Goal: Task Accomplishment & Management: Manage account settings

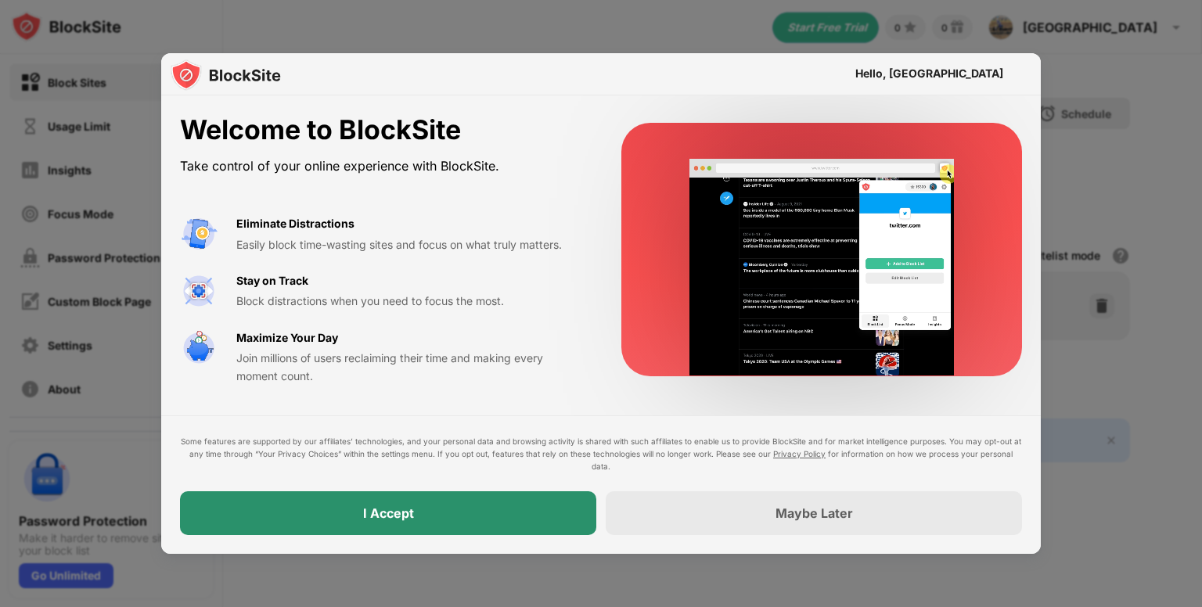
click at [554, 514] on div "I Accept" at bounding box center [388, 513] width 416 height 44
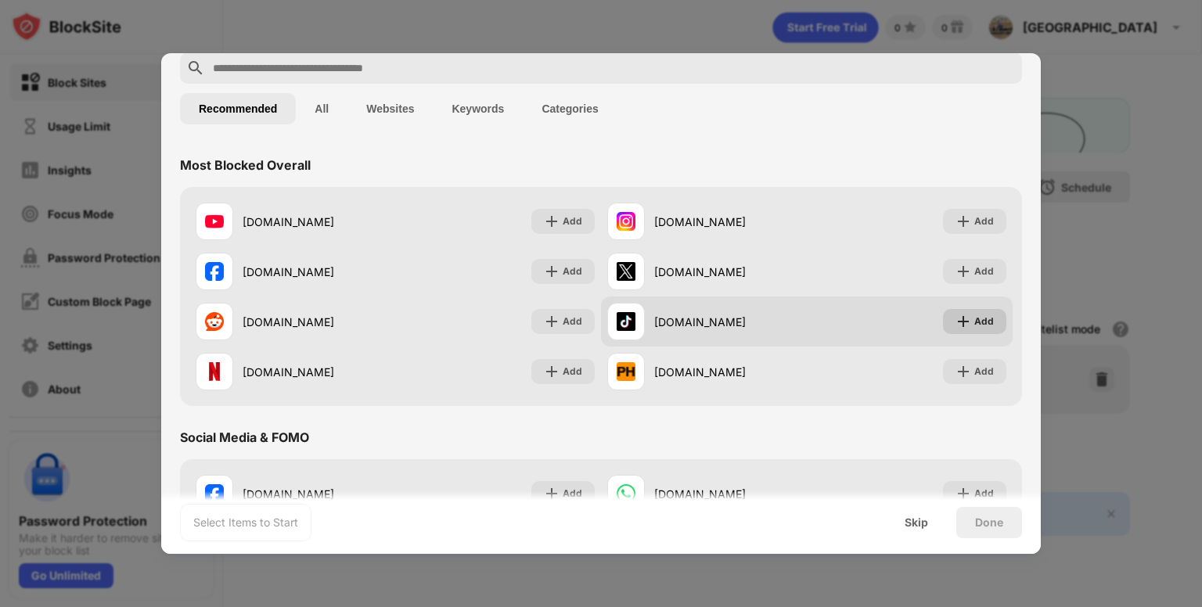
scroll to position [78, 0]
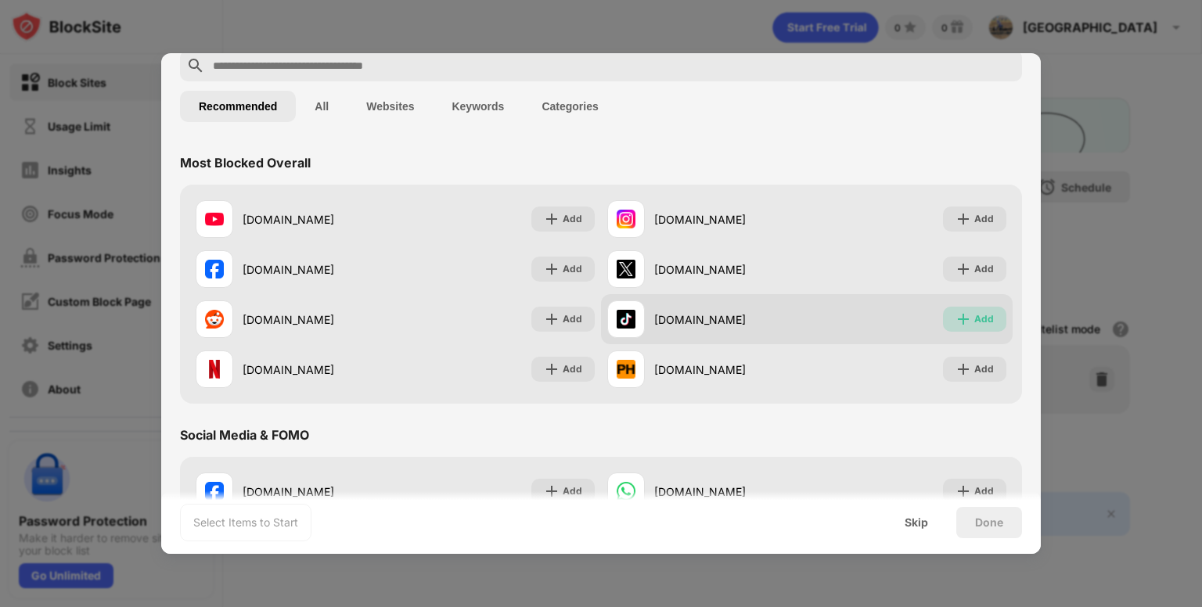
click at [955, 322] on img at bounding box center [963, 319] width 16 height 16
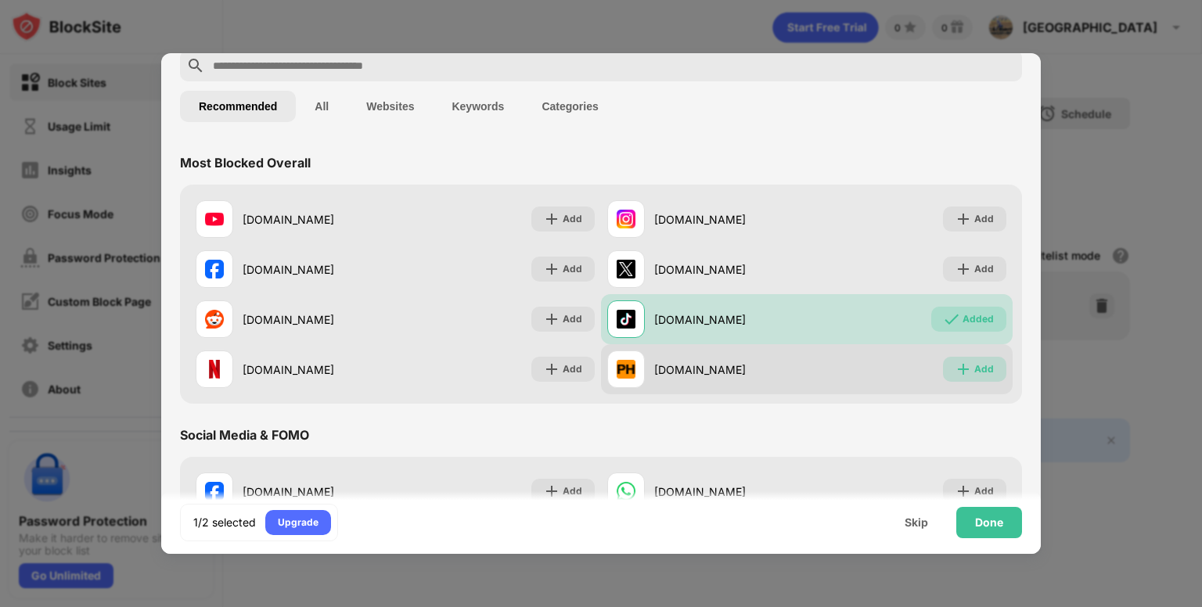
click at [955, 365] on img at bounding box center [963, 370] width 16 height 16
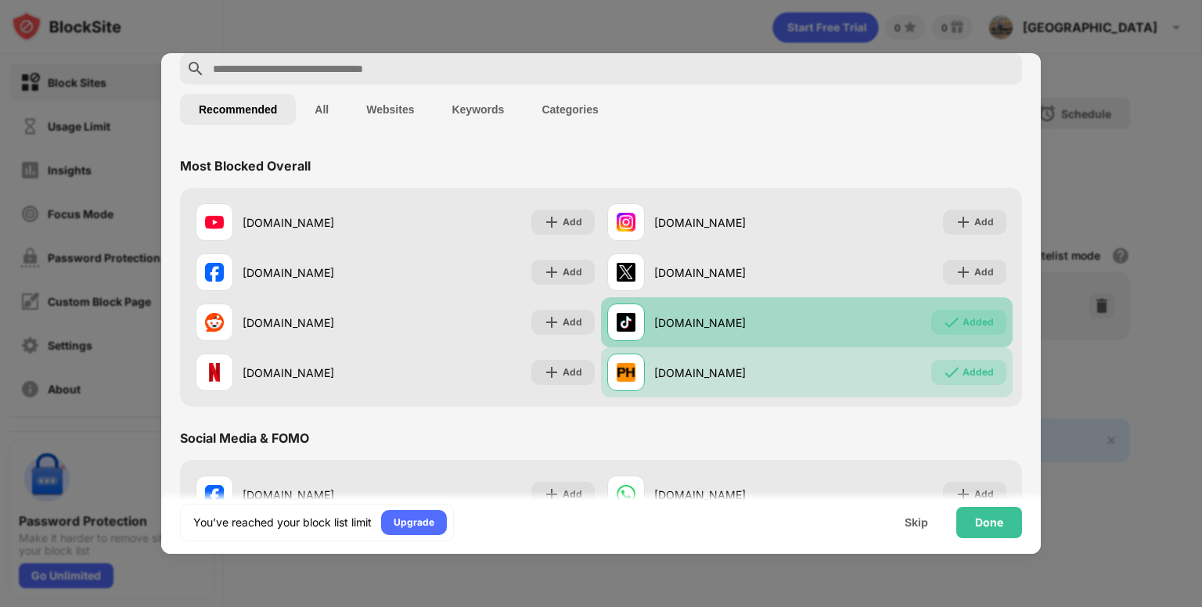
scroll to position [0, 0]
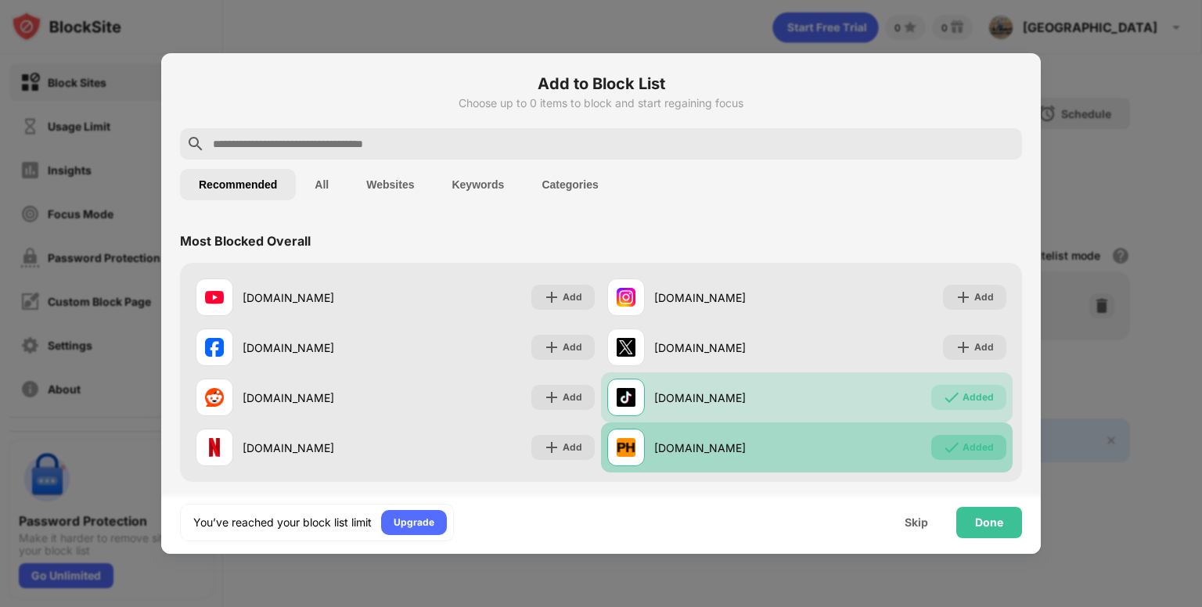
click at [962, 443] on div "Added" at bounding box center [977, 448] width 31 height 16
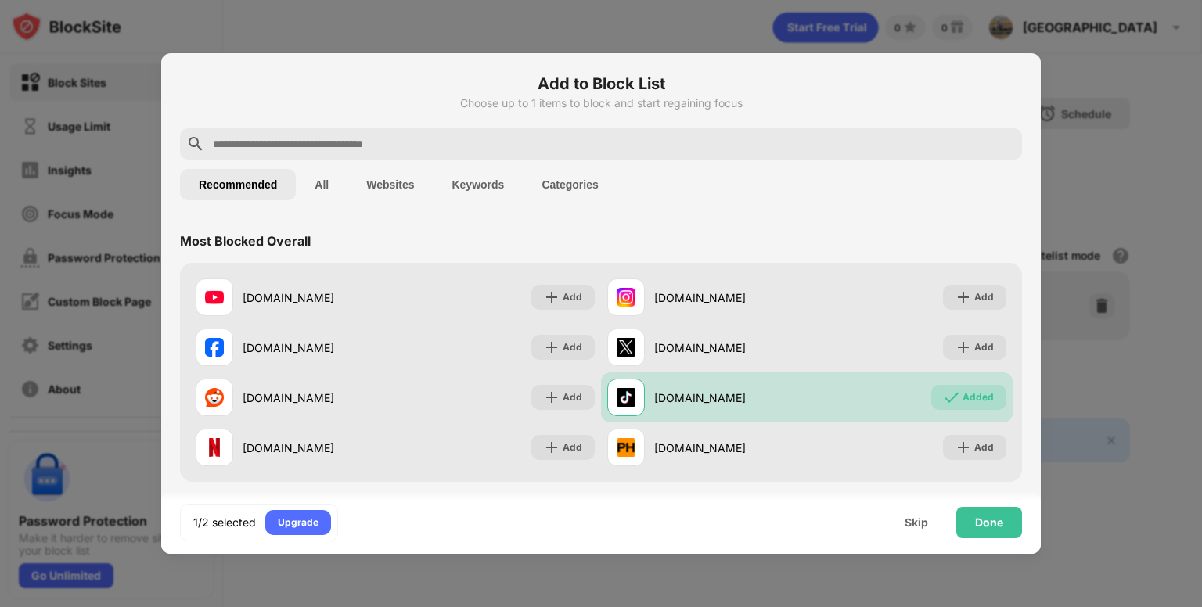
click at [269, 147] on input "text" at bounding box center [613, 144] width 804 height 19
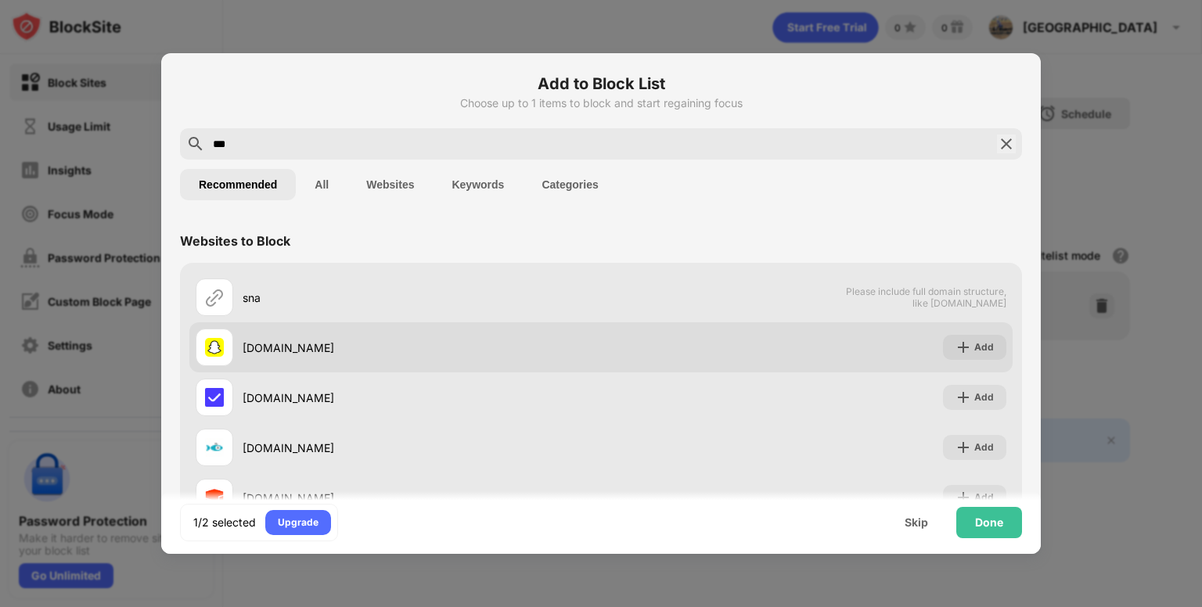
type input "***"
click at [974, 351] on div "Add" at bounding box center [984, 348] width 20 height 16
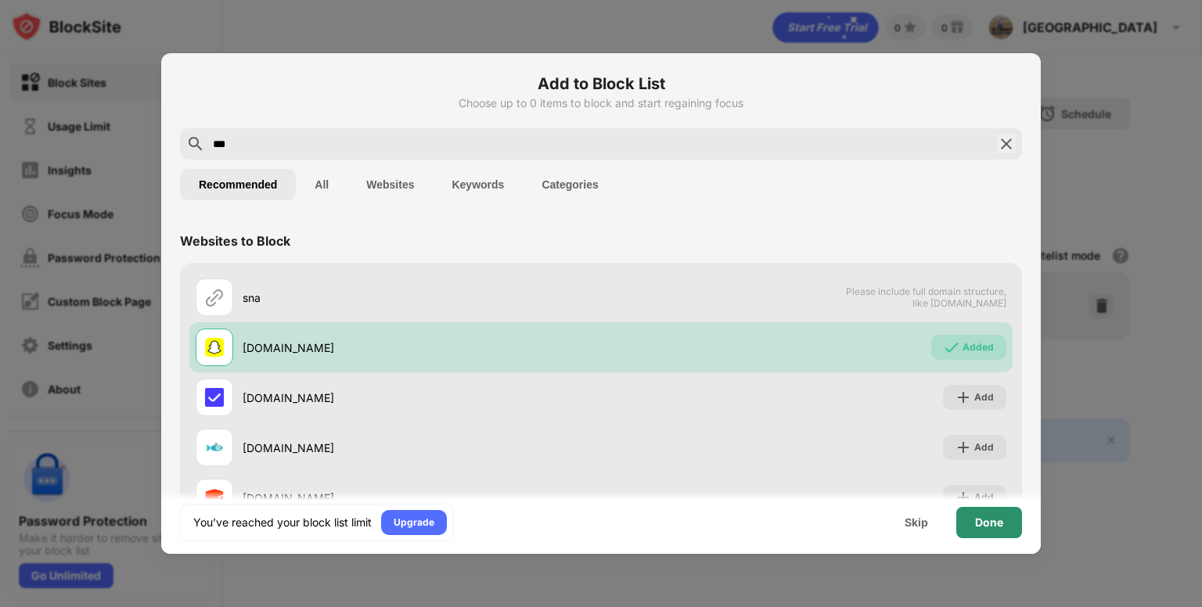
click at [980, 530] on div "Done" at bounding box center [989, 522] width 66 height 31
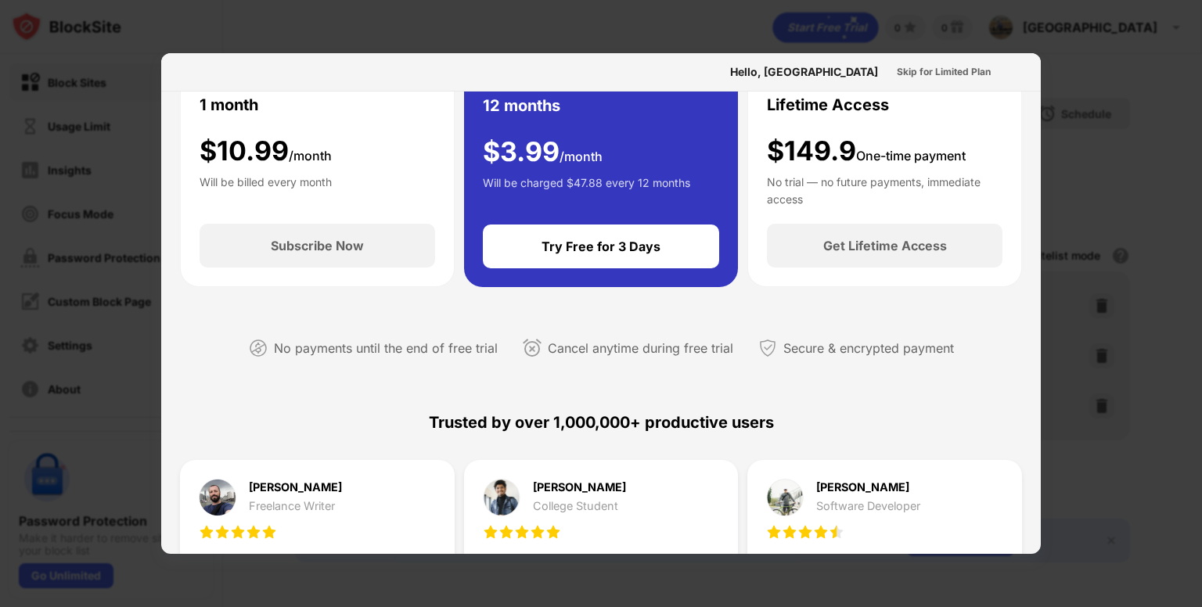
scroll to position [59, 0]
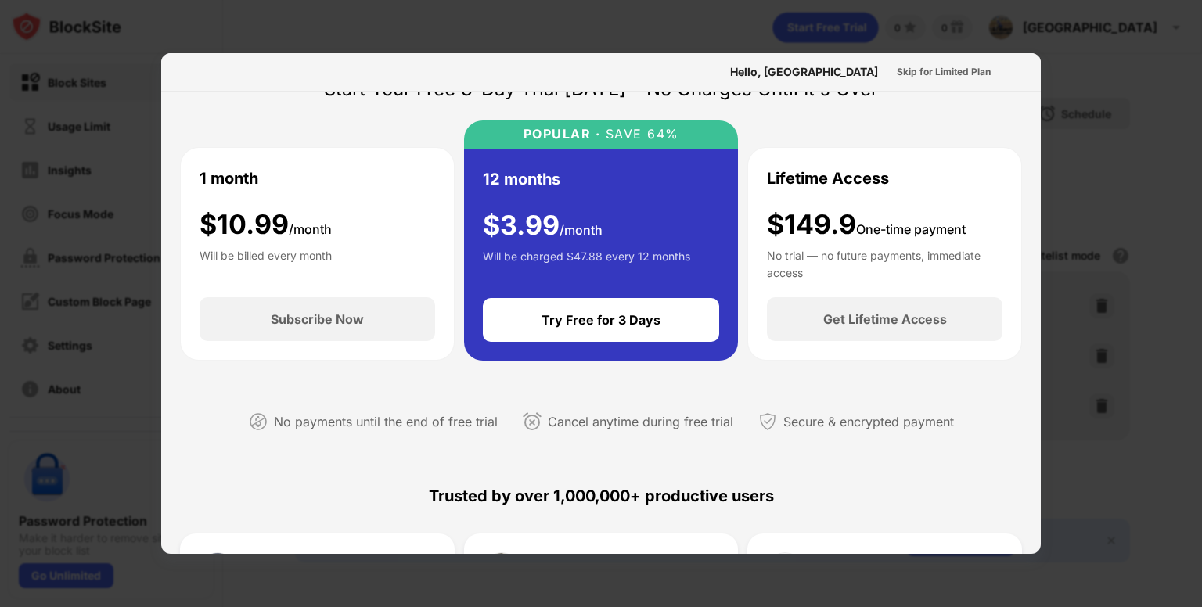
click at [1101, 84] on div at bounding box center [601, 303] width 1202 height 607
click at [924, 74] on div "Skip for Limited Plan" at bounding box center [944, 72] width 94 height 16
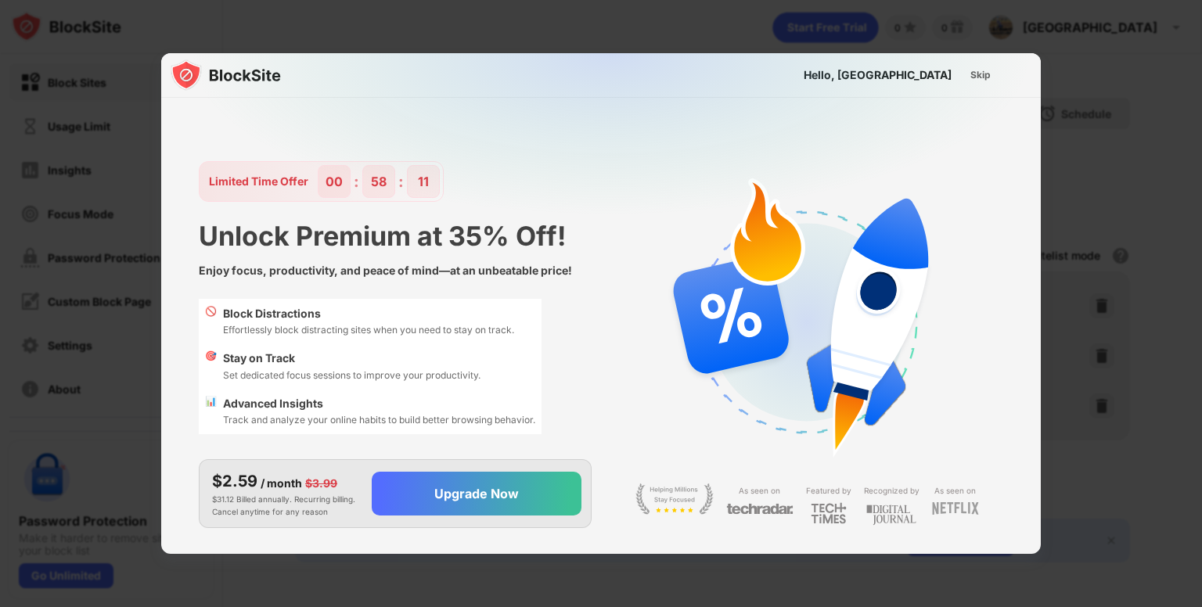
scroll to position [38, 0]
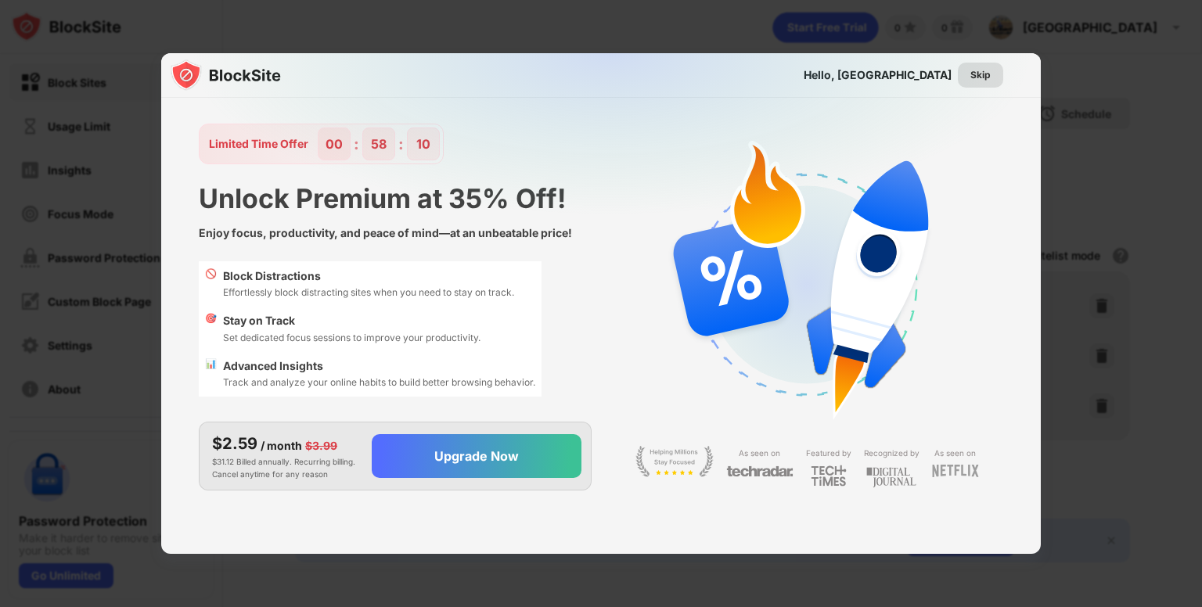
click at [981, 80] on div "Skip" at bounding box center [980, 75] width 20 height 16
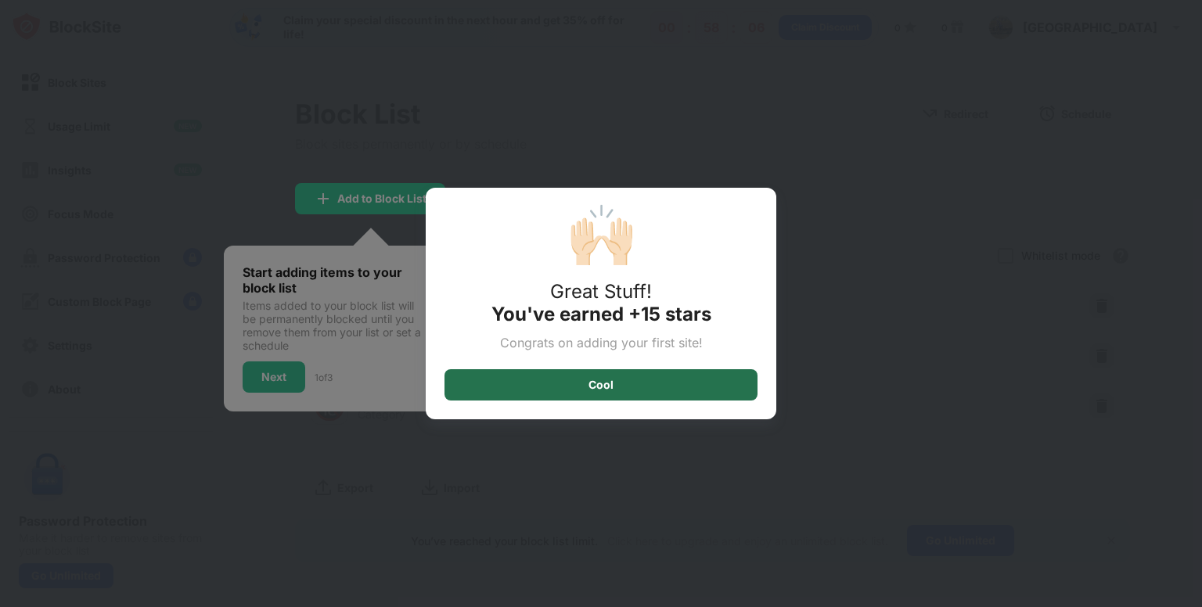
click at [685, 382] on div "Cool" at bounding box center [600, 384] width 313 height 31
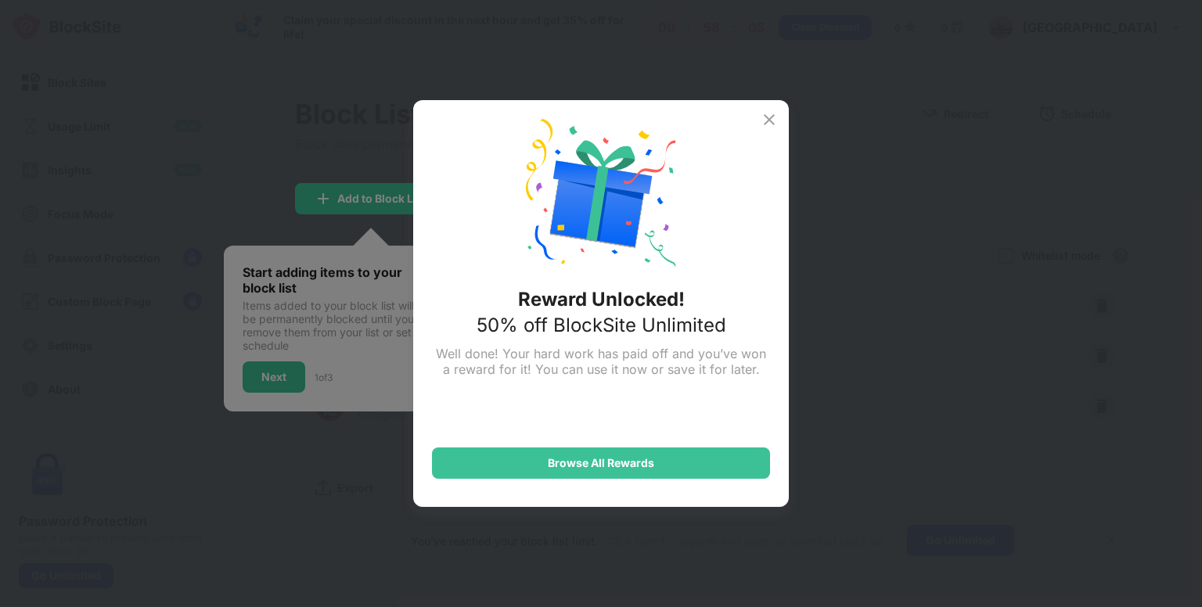
click at [767, 120] on img at bounding box center [769, 119] width 19 height 19
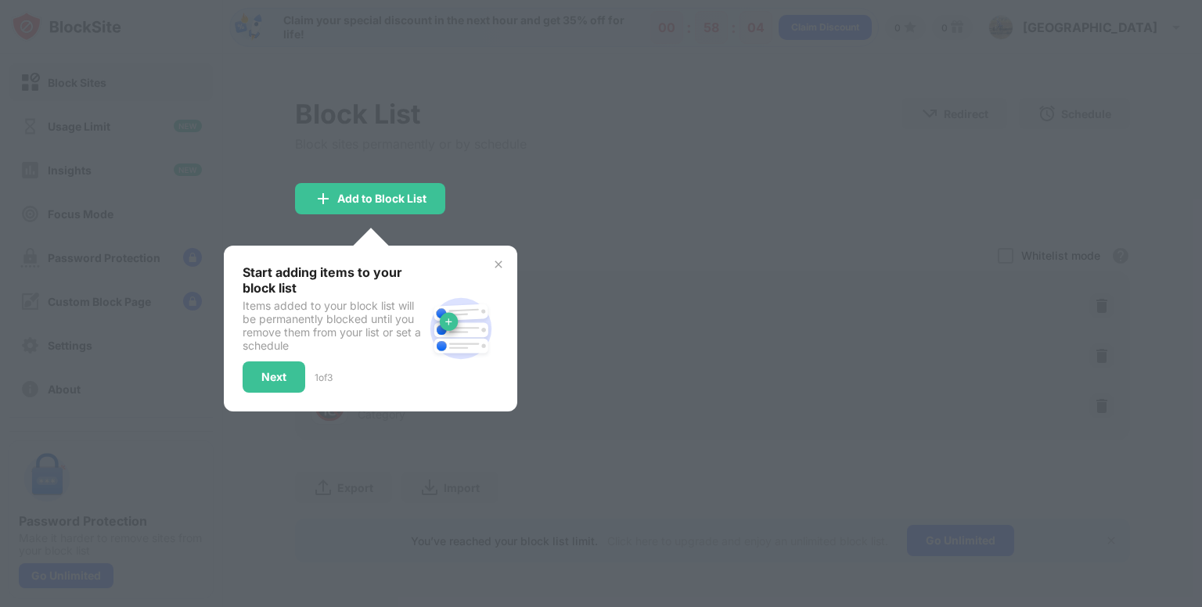
click at [548, 231] on div at bounding box center [601, 303] width 1202 height 607
click at [498, 260] on img at bounding box center [498, 264] width 13 height 13
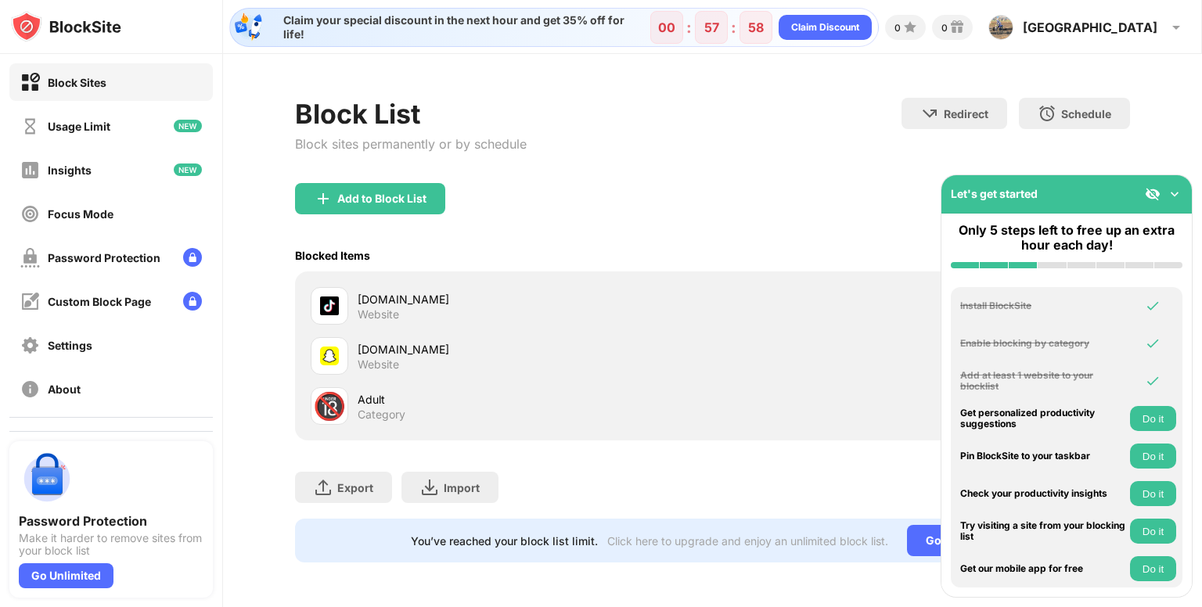
click at [786, 207] on div "Add to Block List" at bounding box center [712, 211] width 835 height 56
click at [1169, 189] on img at bounding box center [1175, 194] width 16 height 16
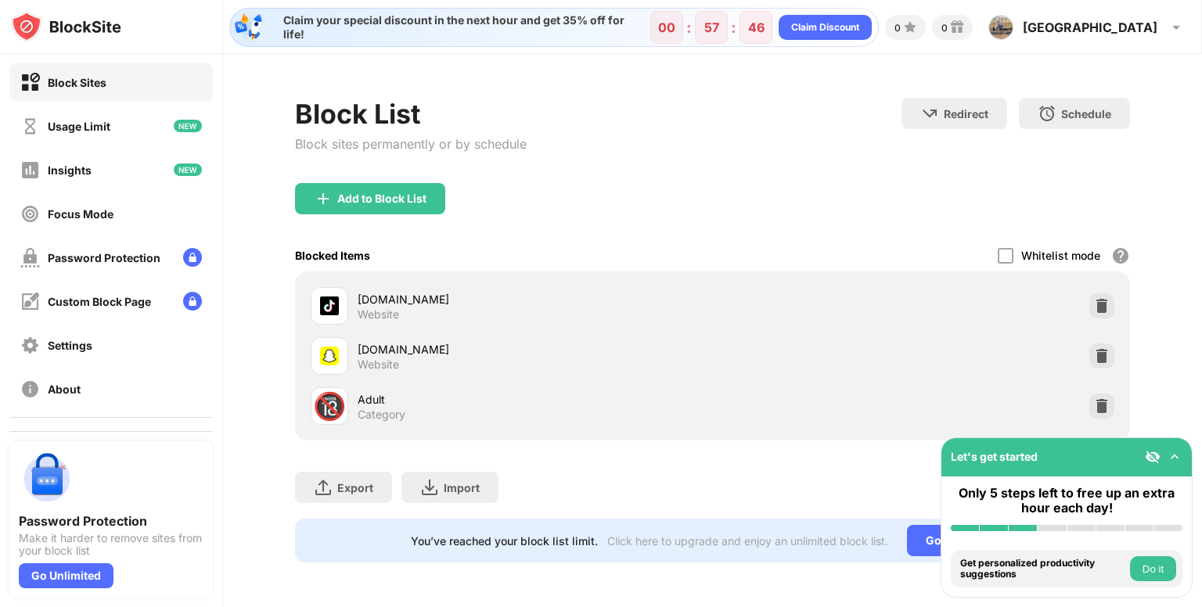
click at [1168, 577] on button "Do it" at bounding box center [1153, 568] width 46 height 25
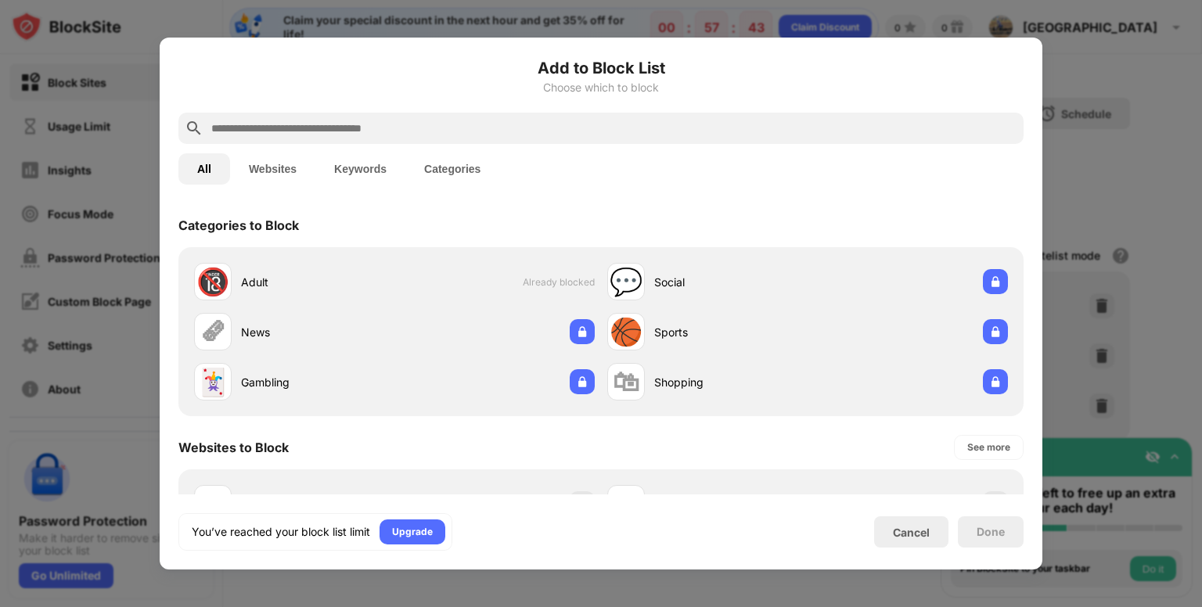
click at [901, 532] on div "Cancel" at bounding box center [911, 532] width 37 height 13
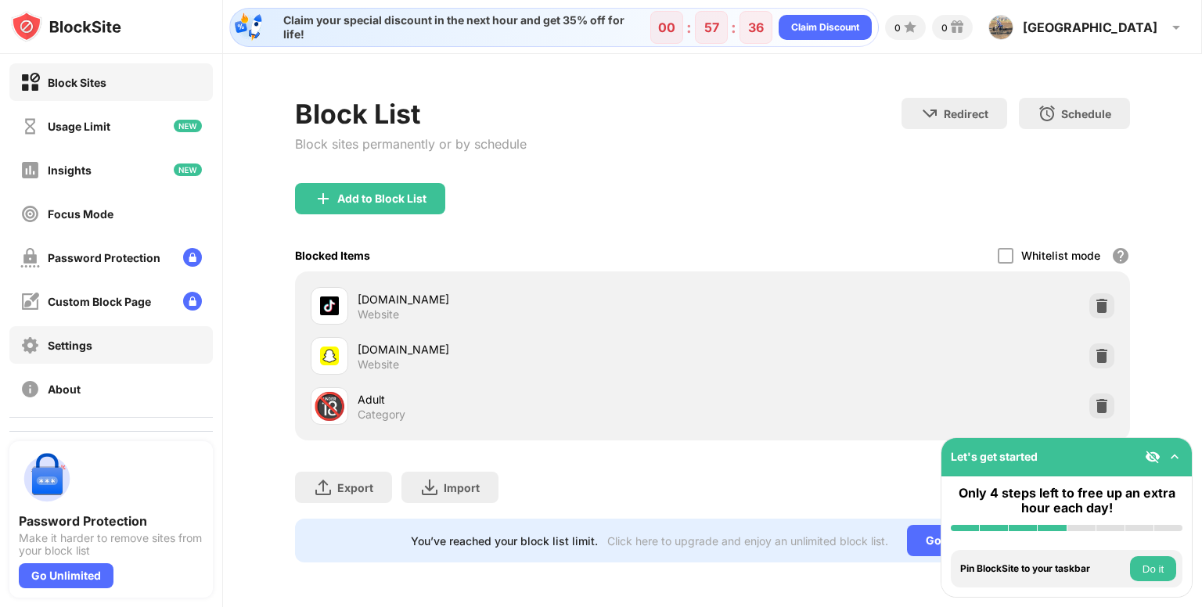
click at [65, 344] on div "Settings" at bounding box center [70, 345] width 45 height 13
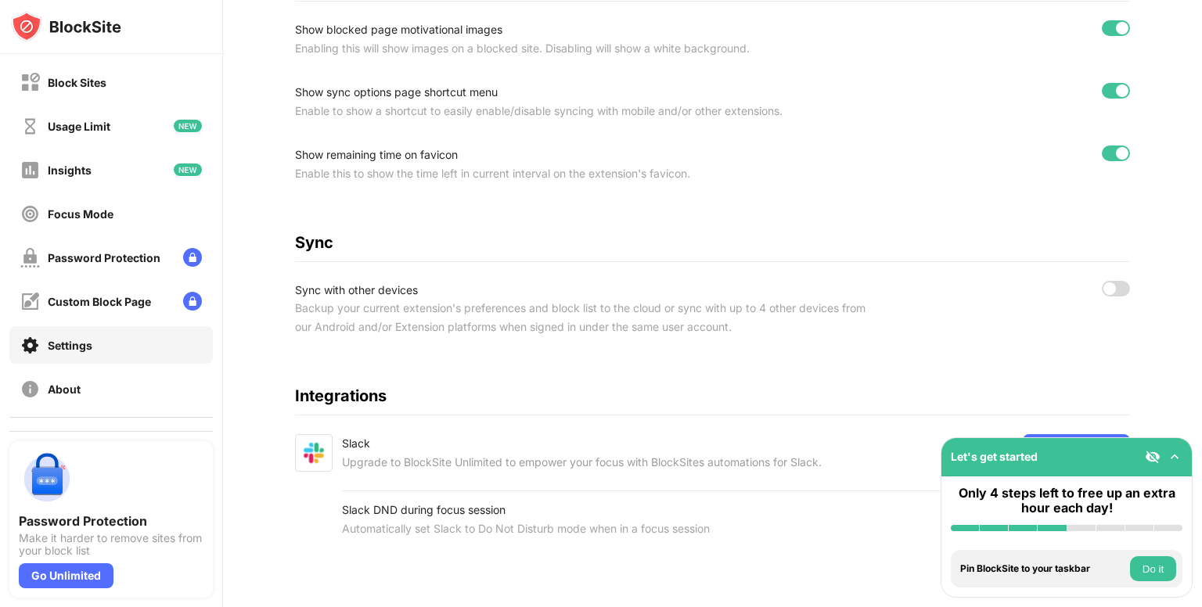
scroll to position [621, 0]
click at [1078, 387] on div "Integrations" at bounding box center [712, 396] width 835 height 19
click at [170, 456] on div "Password Protection Make it harder to remove sites from your block list" at bounding box center [111, 504] width 185 height 106
click at [74, 577] on div "Go Unlimited" at bounding box center [66, 575] width 95 height 25
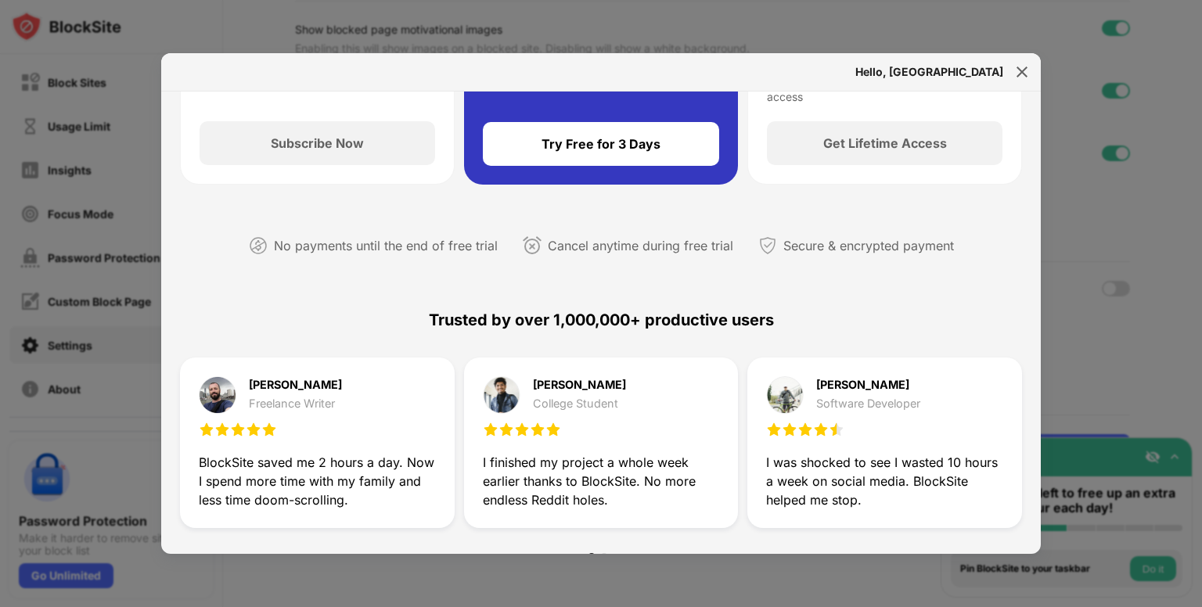
scroll to position [78, 0]
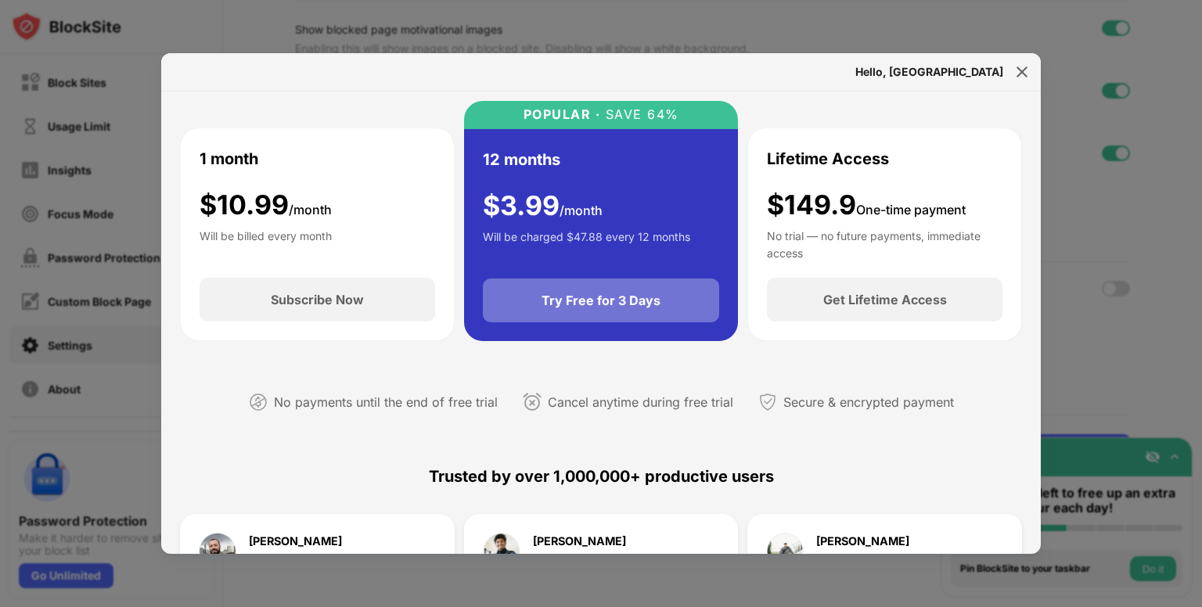
click at [595, 304] on div "Try Free for 3 Days" at bounding box center [600, 301] width 119 height 16
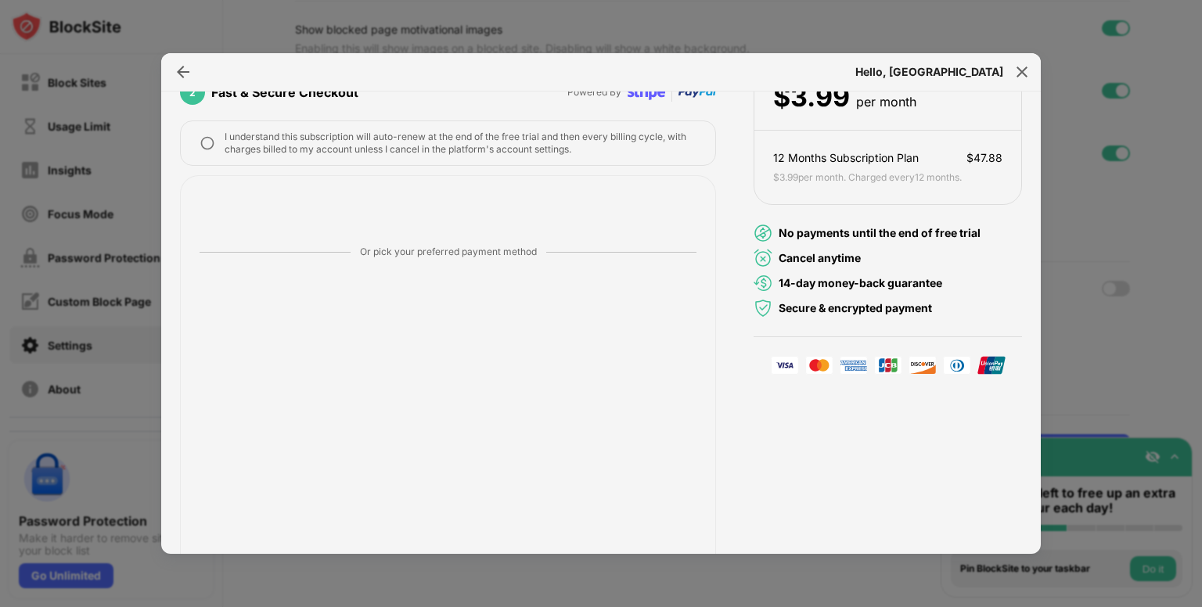
scroll to position [0, 0]
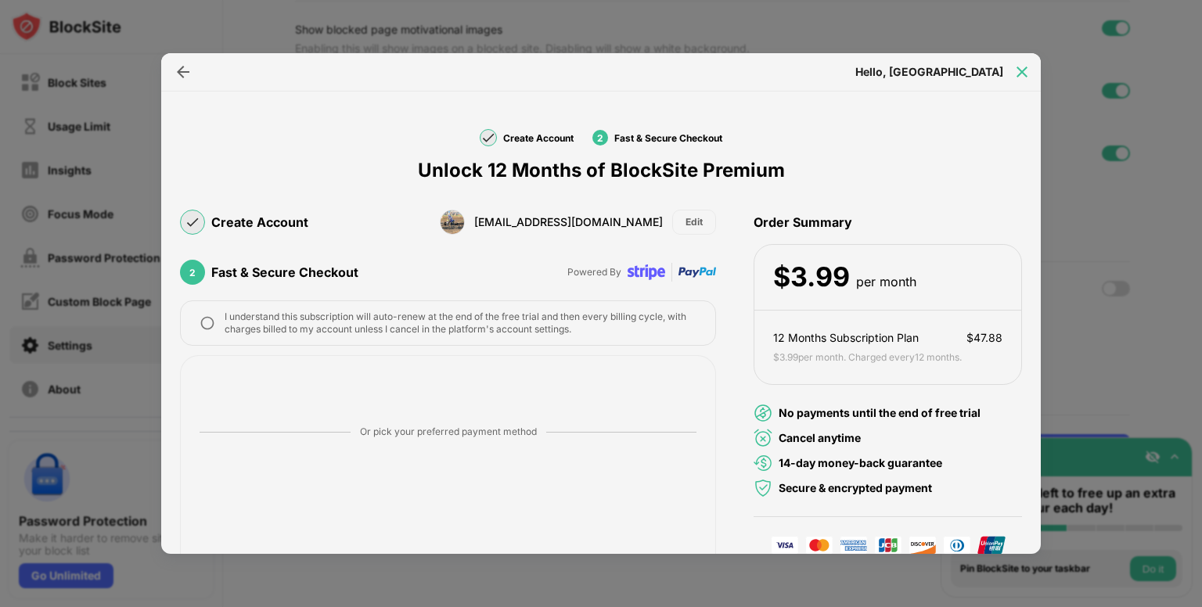
click at [1025, 71] on img at bounding box center [1022, 72] width 16 height 16
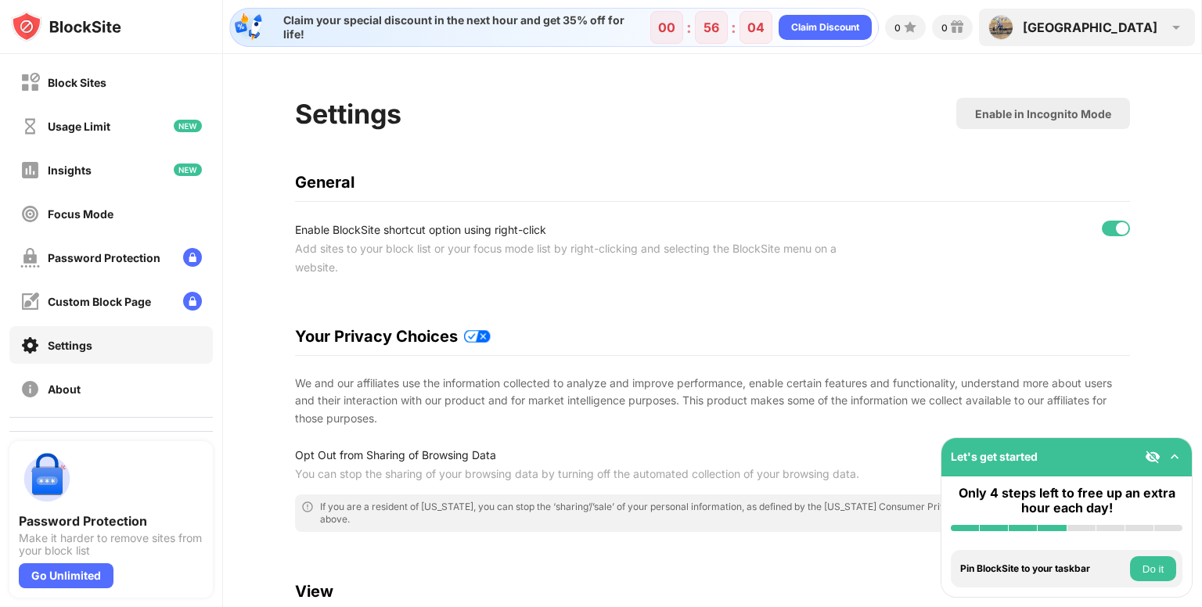
click at [1171, 28] on img at bounding box center [1176, 27] width 19 height 19
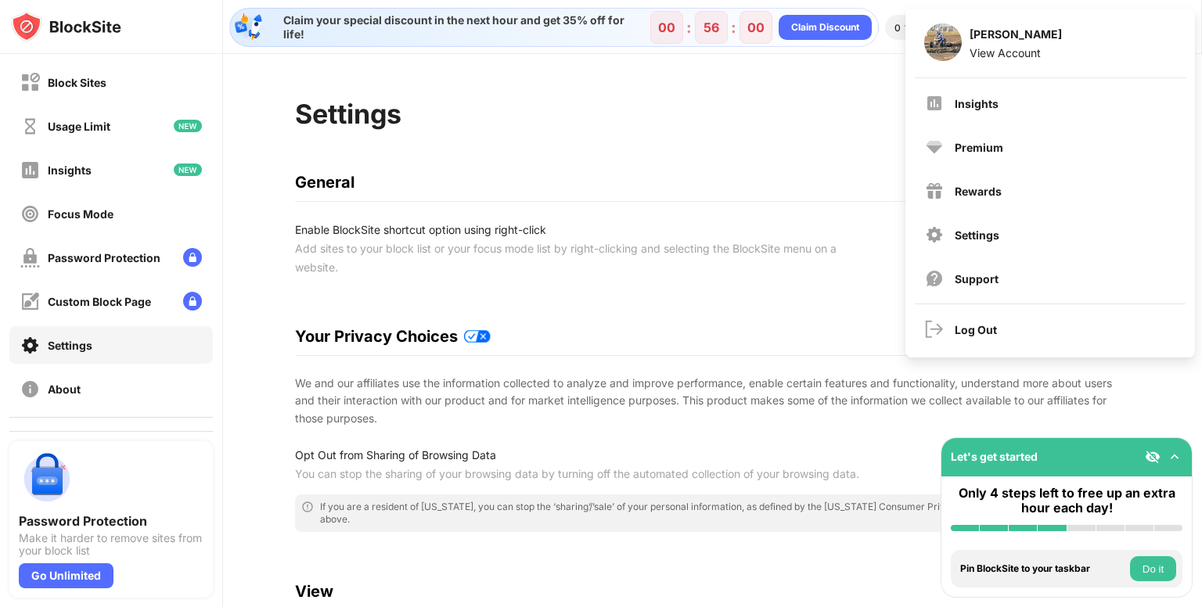
click at [742, 131] on div "Settings Enable in Incognito Mode" at bounding box center [712, 117] width 835 height 38
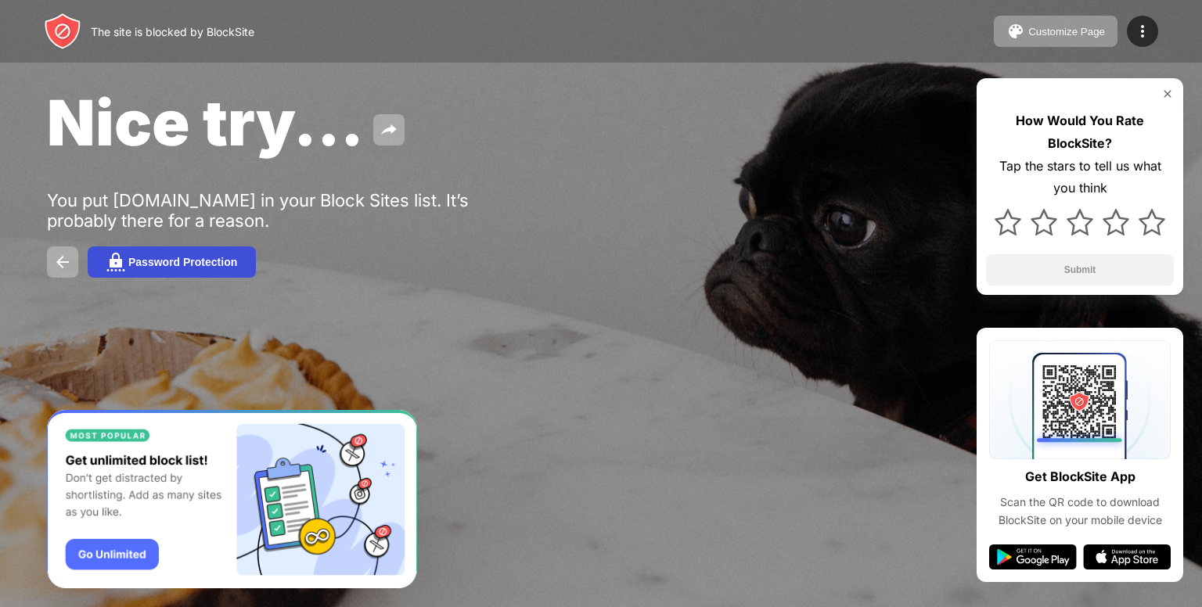
click at [193, 261] on div "Password Protection" at bounding box center [182, 262] width 109 height 13
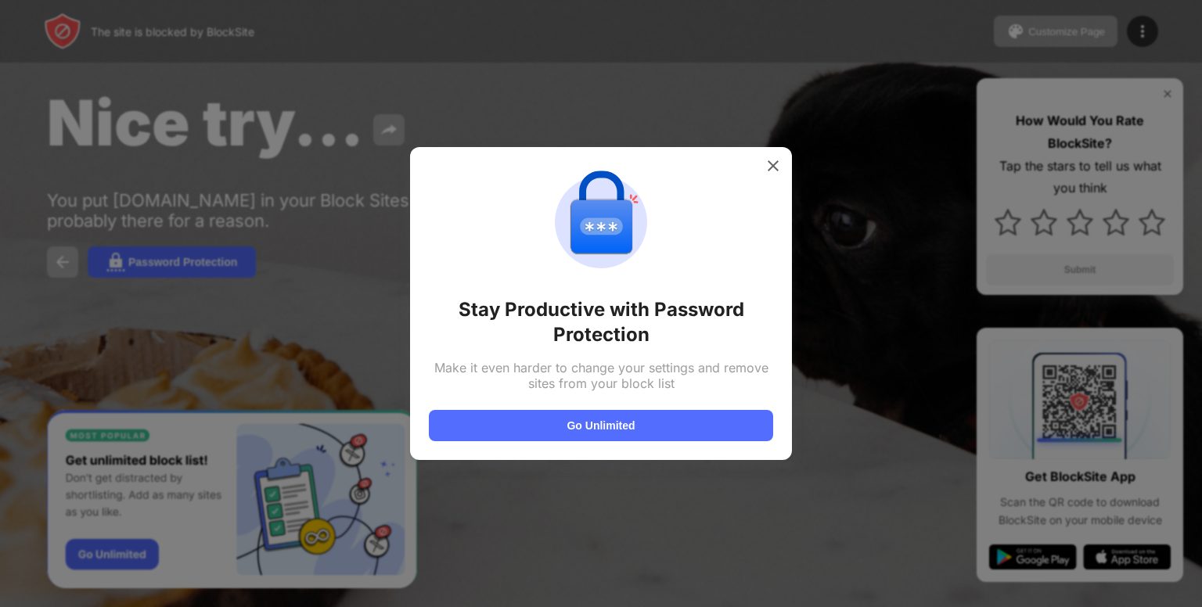
click at [106, 232] on div at bounding box center [601, 303] width 1202 height 607
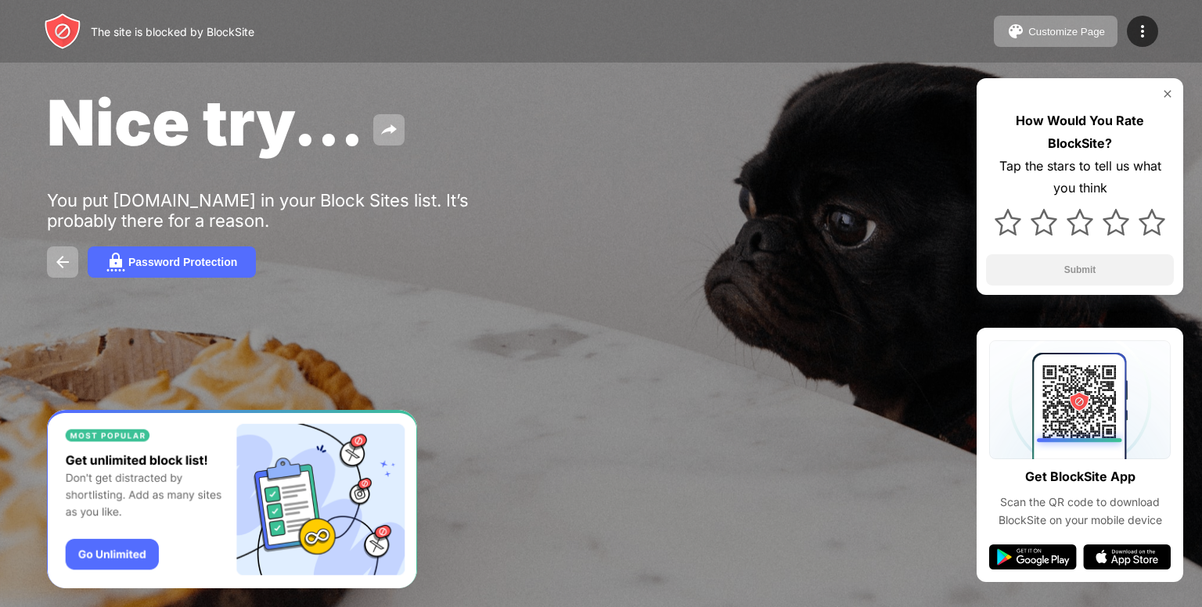
click at [41, 275] on div "Nice try... You put snapchat.com in your Block Sites list. It’s probably there …" at bounding box center [601, 181] width 1202 height 362
click at [147, 264] on div "Password Protection" at bounding box center [182, 262] width 109 height 13
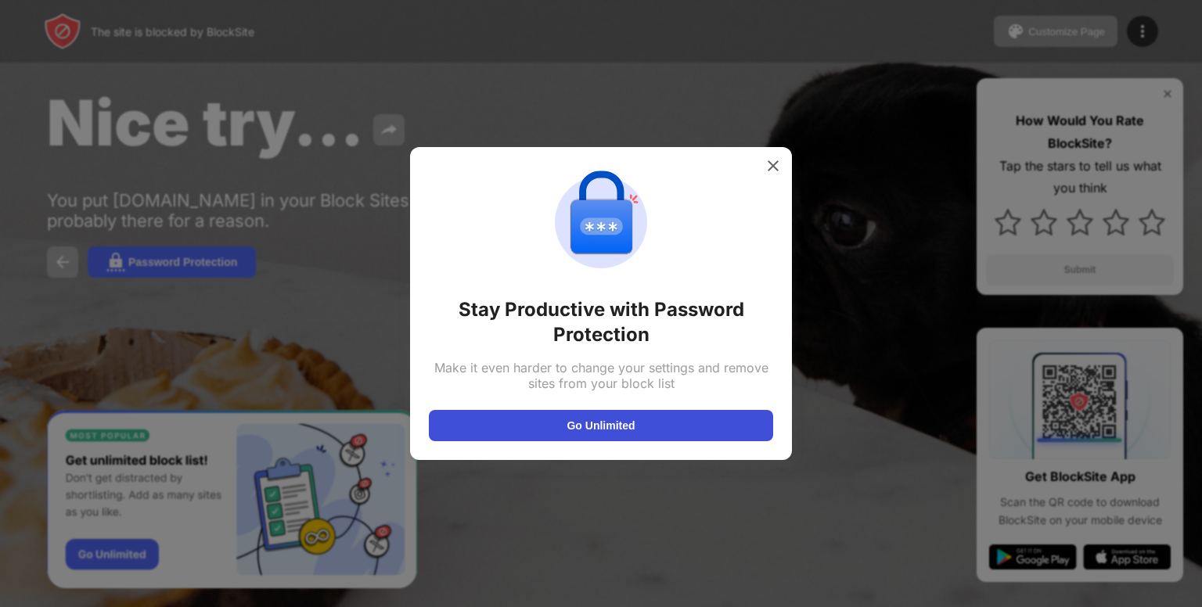
click at [696, 425] on button "Go Unlimited" at bounding box center [601, 425] width 344 height 31
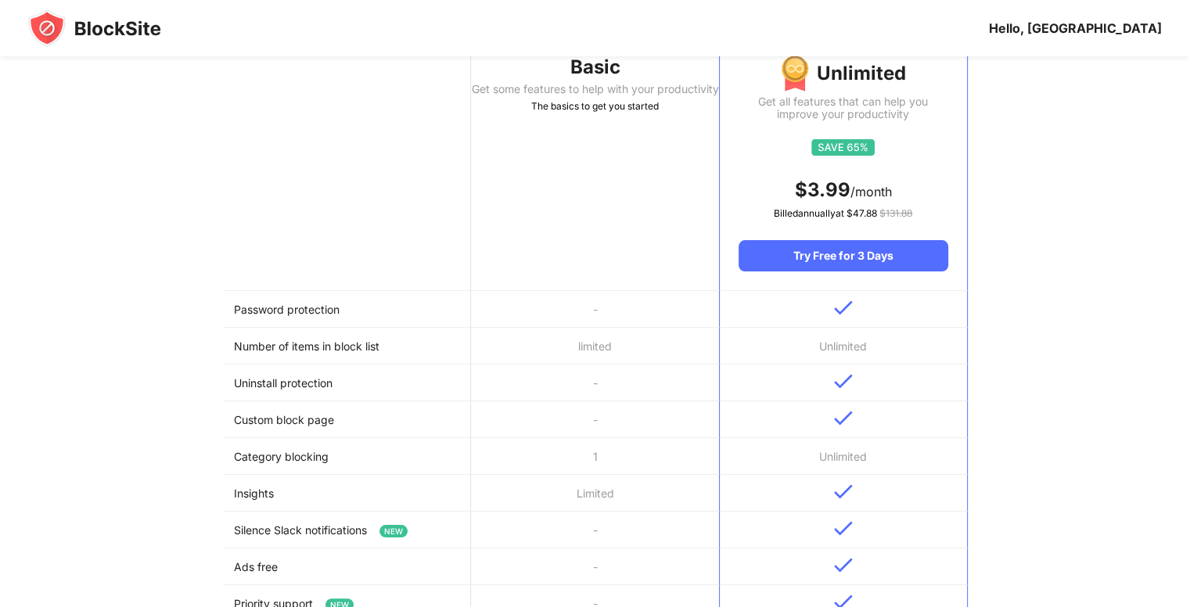
scroll to position [157, 0]
